Goal: Obtain resource: Download file/media

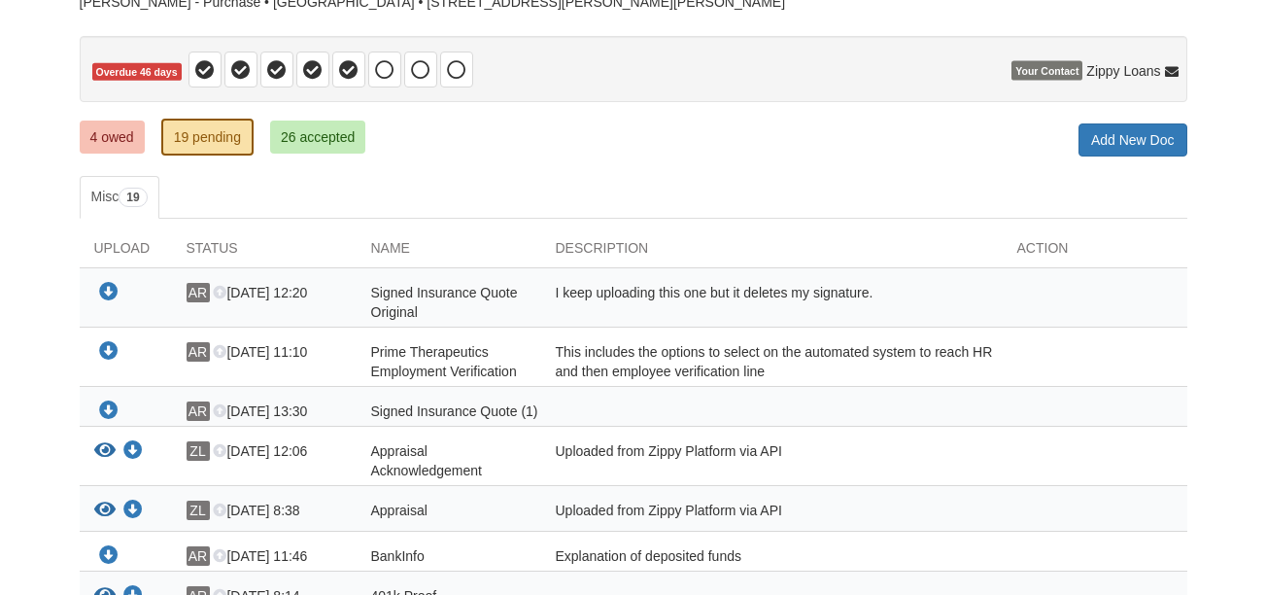
scroll to position [194, 0]
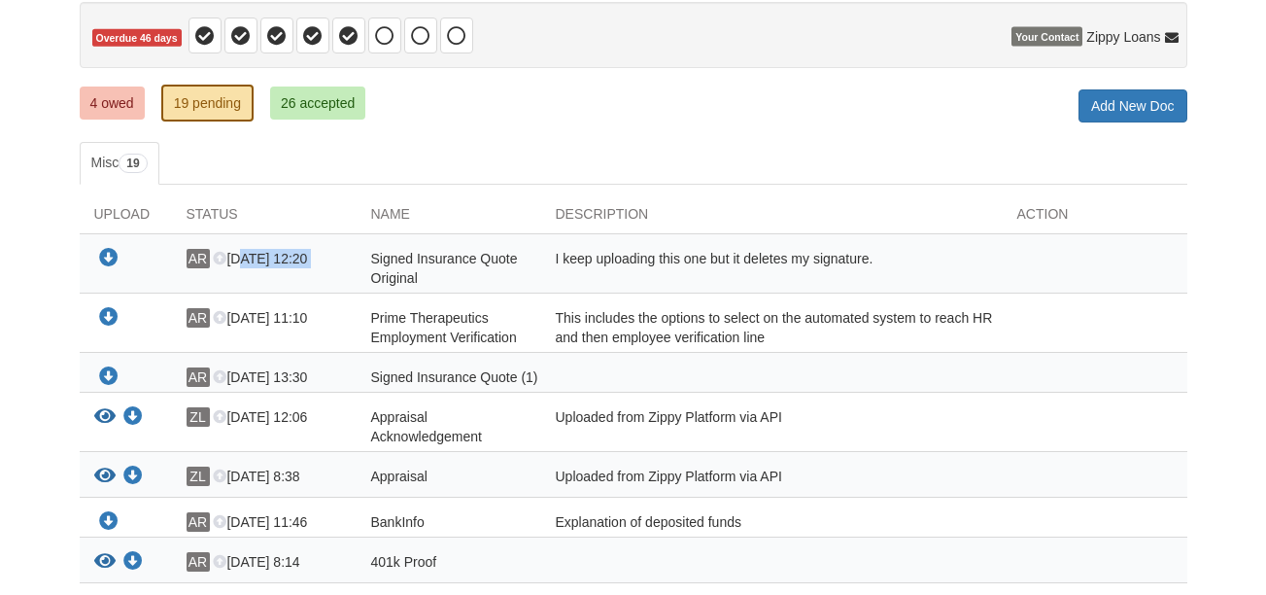
drag, startPoint x: 242, startPoint y: 261, endPoint x: 366, endPoint y: 265, distance: 124.4
click at [360, 265] on div "Download your document AR [DATE] 12:20 Signed Insurance Quote Original I keep u…" at bounding box center [633, 268] width 1107 height 39
click at [524, 273] on div "Signed Insurance Quote Original" at bounding box center [449, 268] width 185 height 39
click at [112, 254] on icon "Download Signed Insurance Quote Original" at bounding box center [108, 258] width 19 height 19
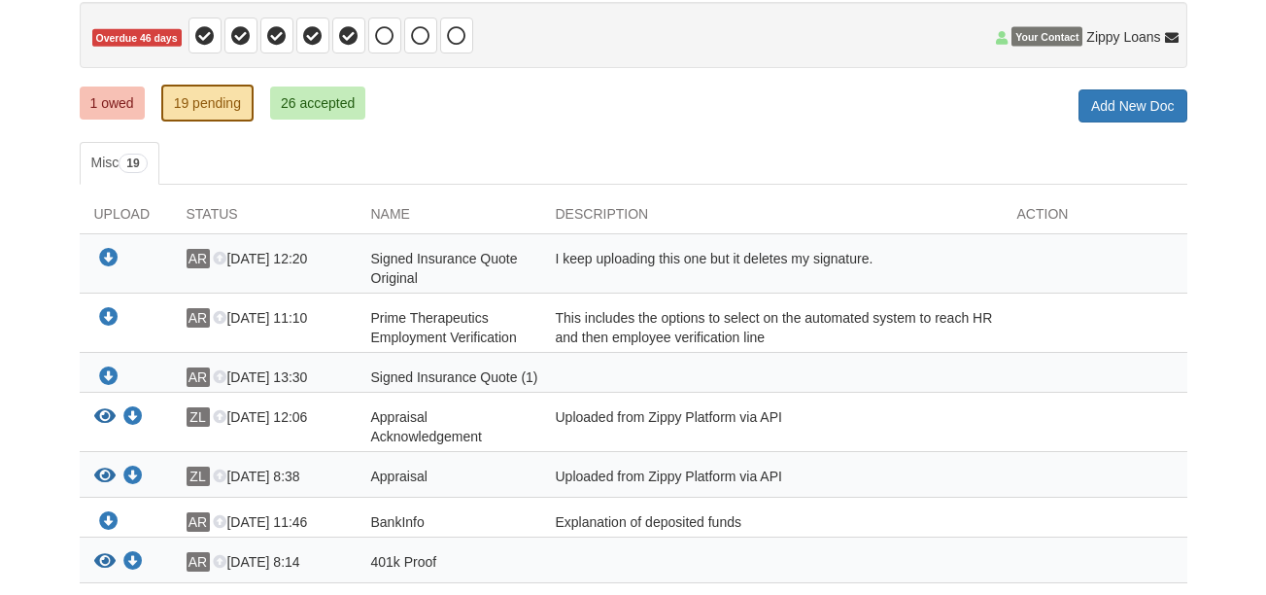
drag, startPoint x: 237, startPoint y: 255, endPoint x: 350, endPoint y: 255, distance: 112.7
click at [350, 255] on div "AR [DATE] 12:20" at bounding box center [264, 268] width 185 height 39
drag, startPoint x: 350, startPoint y: 255, endPoint x: 527, endPoint y: 282, distance: 179.7
click at [527, 282] on div "Signed Insurance Quote Original" at bounding box center [449, 268] width 185 height 39
click at [378, 259] on span "Signed Insurance Quote Original" at bounding box center [444, 268] width 147 height 35
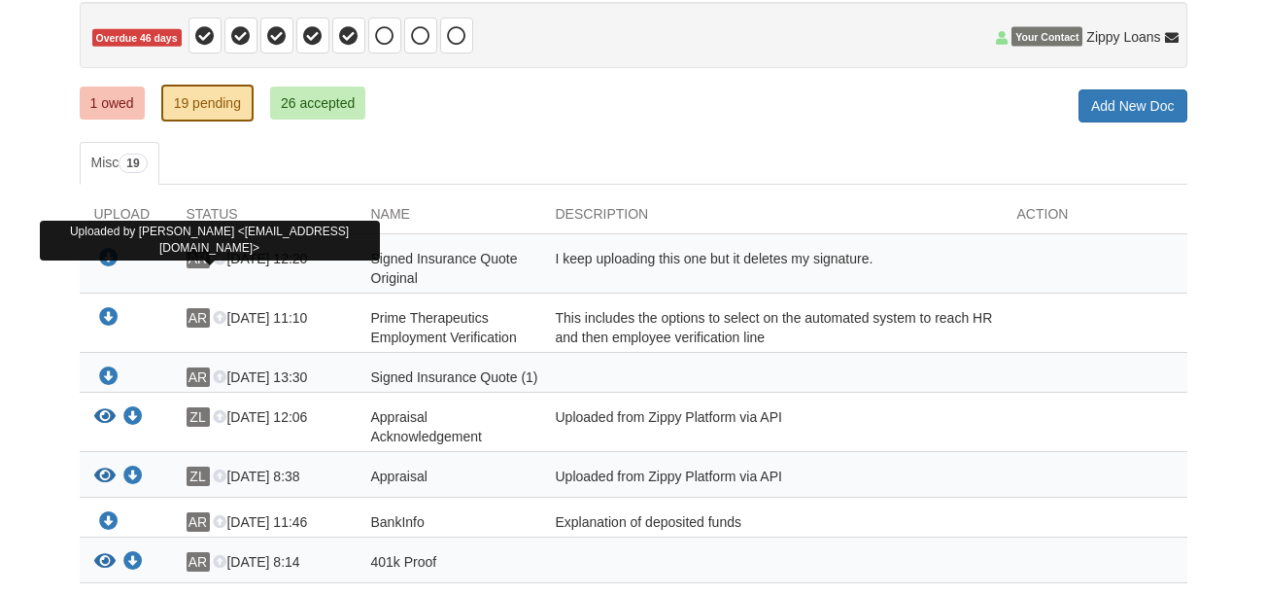
click at [196, 257] on span "AR" at bounding box center [198, 258] width 23 height 19
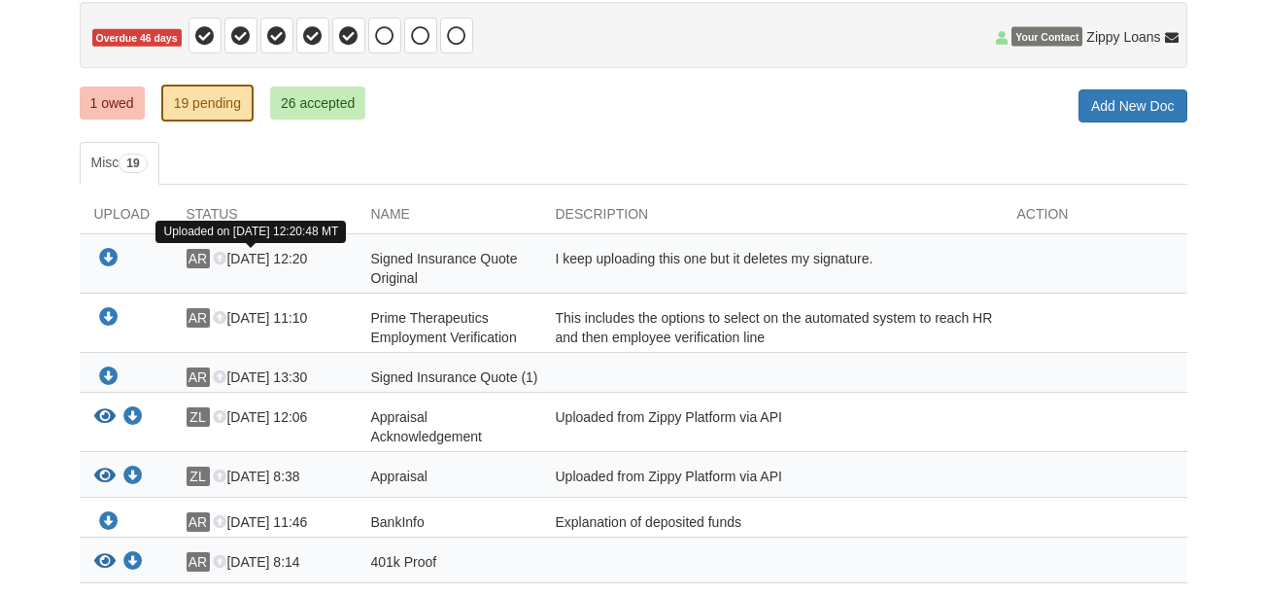
click at [219, 254] on icon at bounding box center [220, 260] width 14 height 14
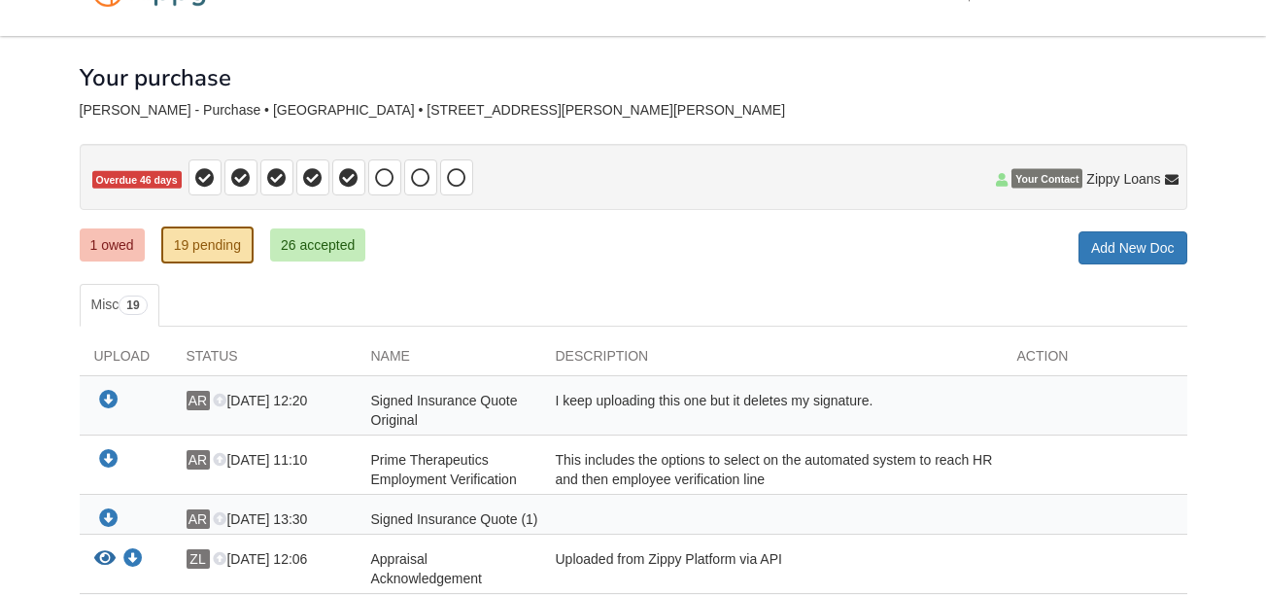
scroll to position [97, 0]
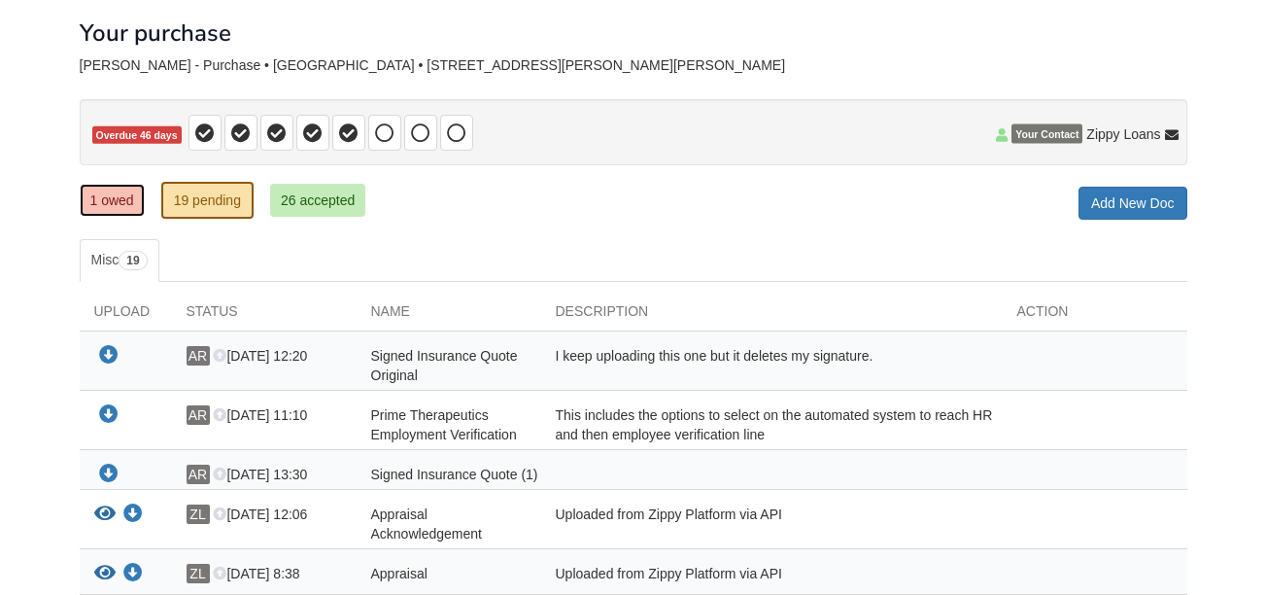
click at [111, 191] on link "1 owed" at bounding box center [112, 200] width 65 height 33
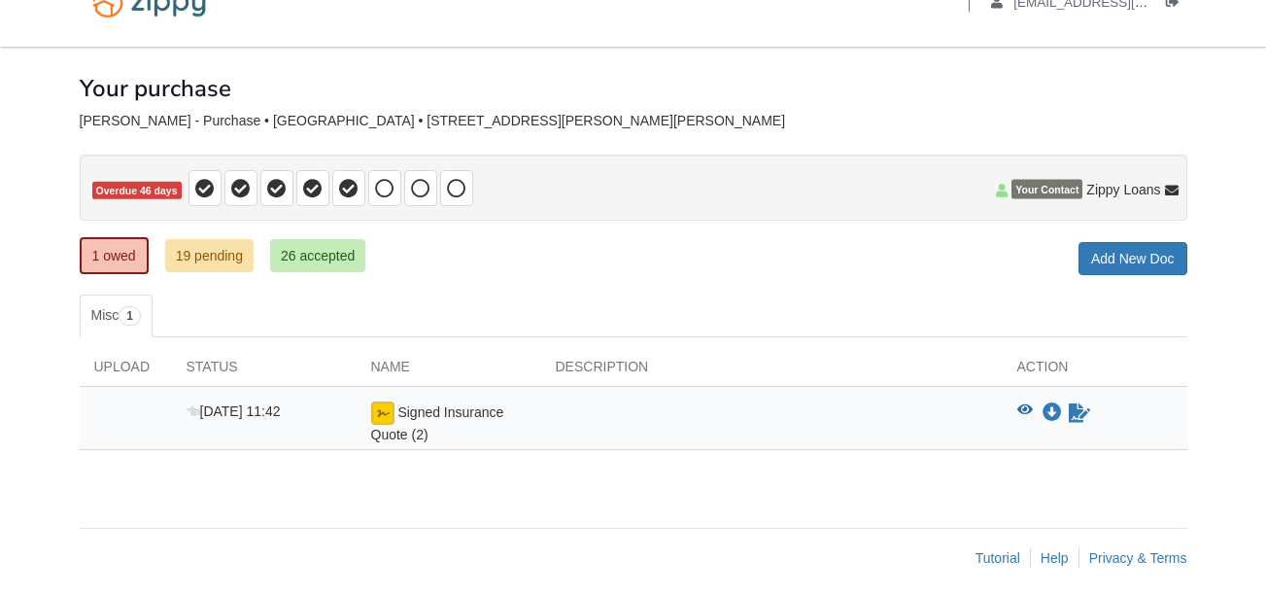
scroll to position [53, 0]
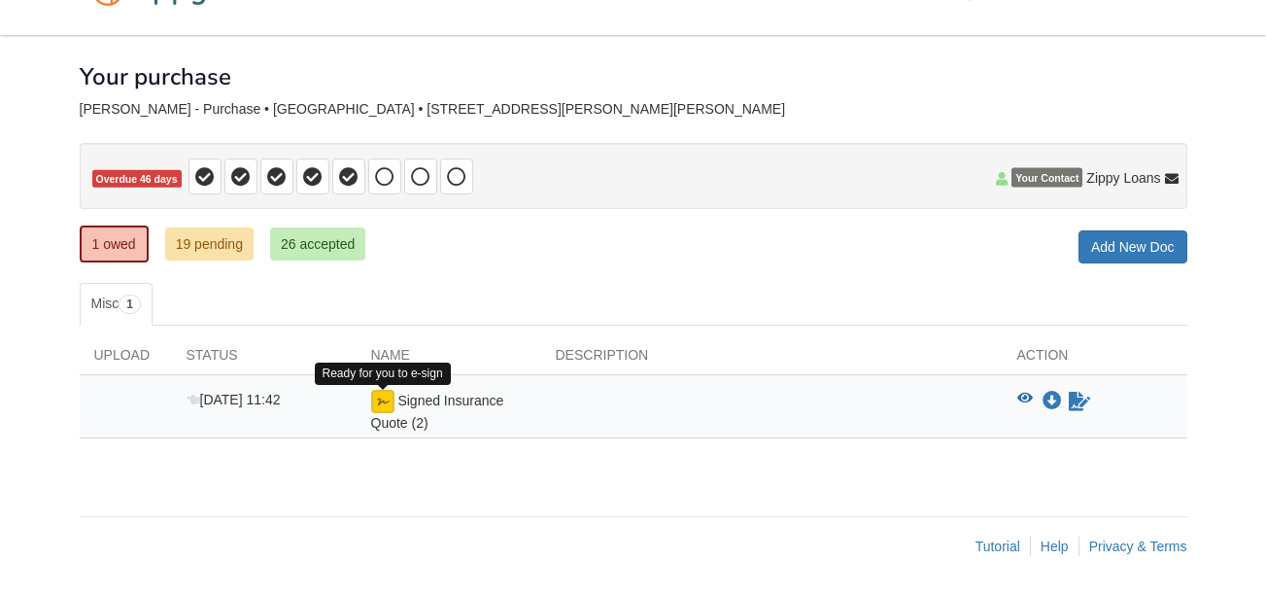
click at [381, 399] on img at bounding box center [382, 401] width 23 height 23
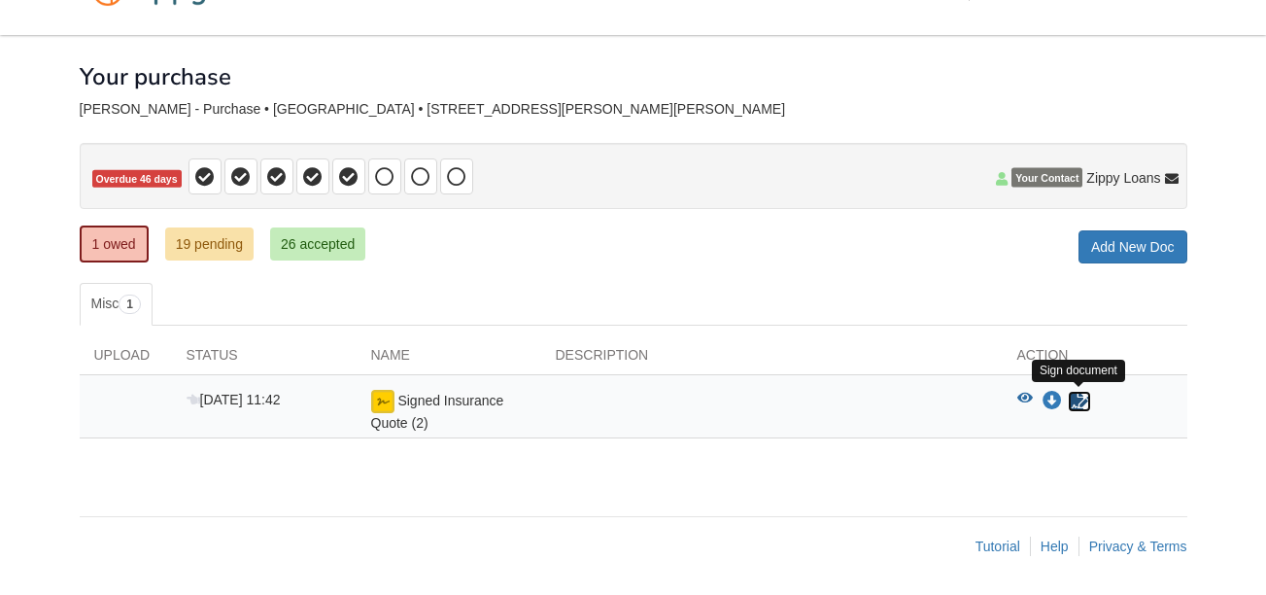
click at [1076, 396] on icon "Sign Form" at bounding box center [1079, 400] width 21 height 19
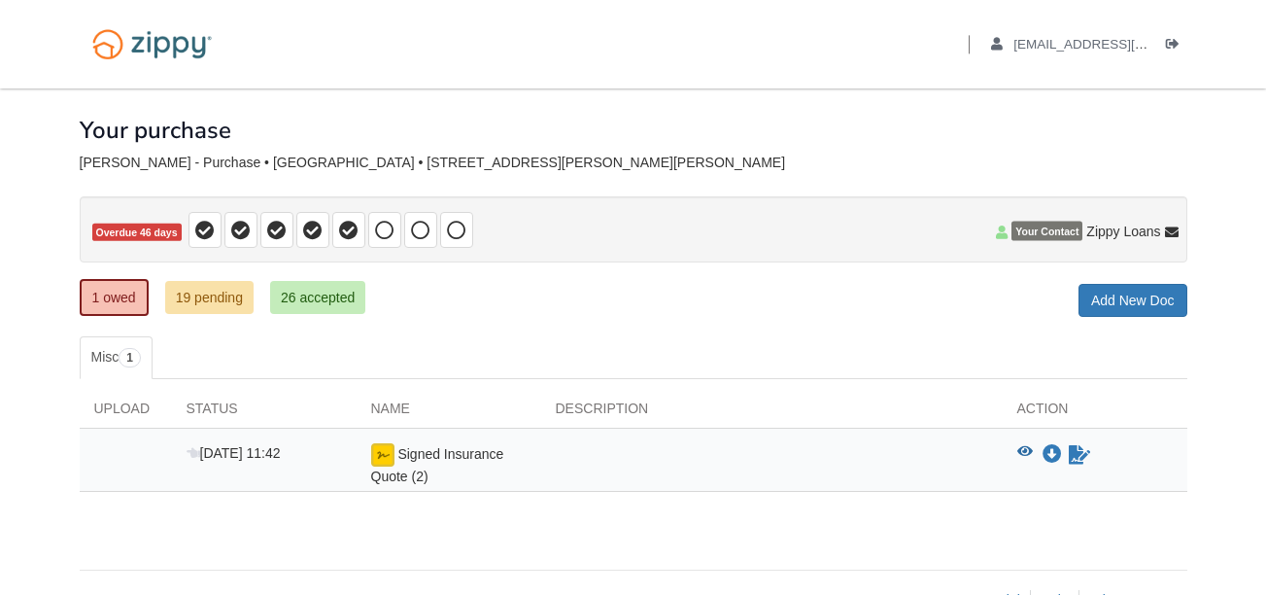
click at [729, 315] on div "1 owed 19 pending 26 accepted My Estimated Payment × My Estimated Payment Add N…" at bounding box center [633, 299] width 1107 height 35
